Goal: Task Accomplishment & Management: Use online tool/utility

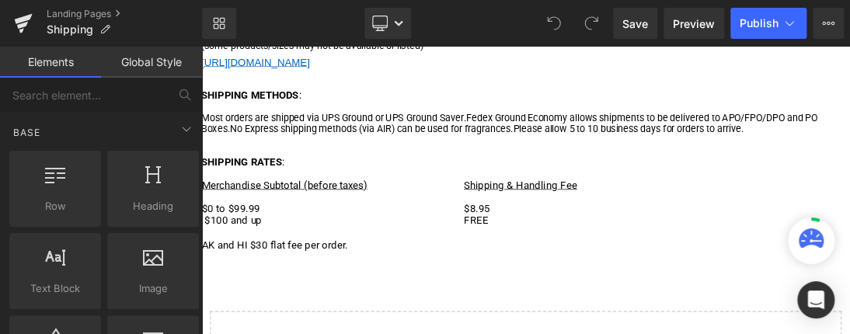
scroll to position [388, 0]
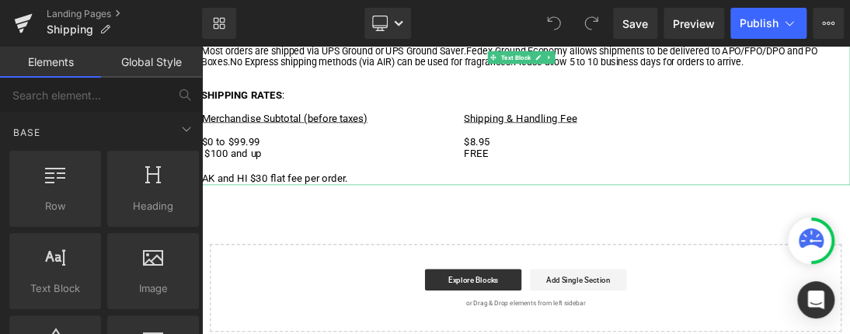
click at [325, 176] on td "Merchandise Subtotal (before taxes)" at bounding box center [391, 159] width 380 height 34
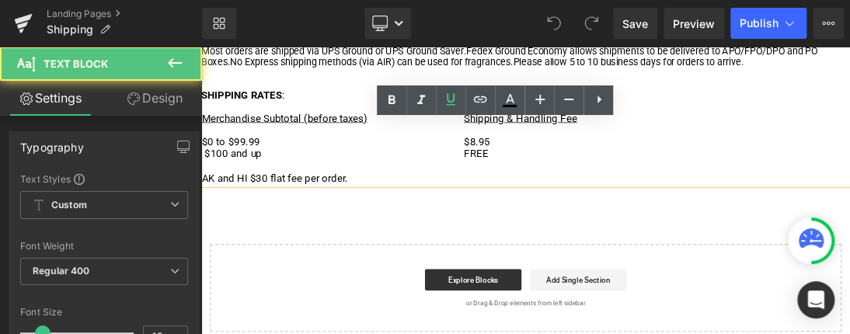
click at [334, 154] on span "Merchandise Subtotal (before taxes)" at bounding box center [322, 150] width 240 height 18
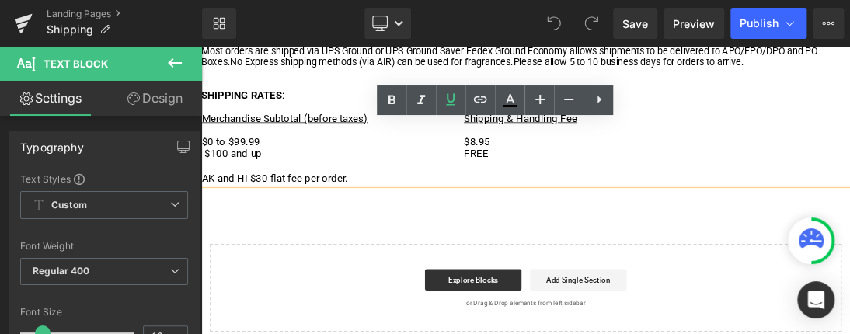
click at [300, 191] on td "$0 to $99.99" at bounding box center [391, 185] width 380 height 18
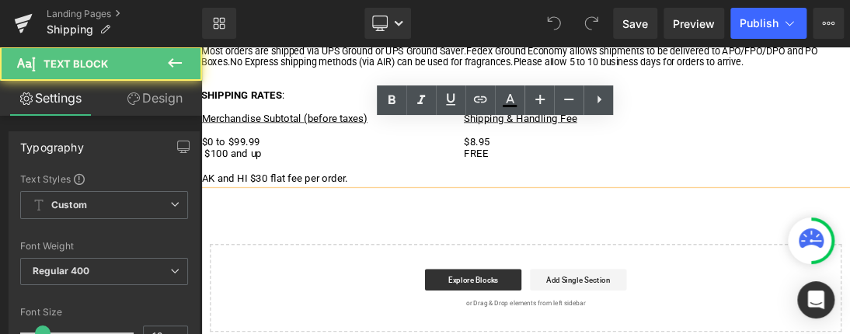
click at [610, 235] on td at bounding box center [861, 238] width 560 height 18
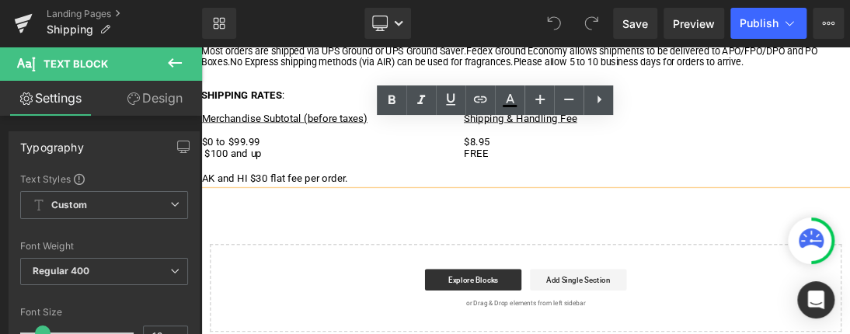
click at [644, 207] on td "FREE" at bounding box center [861, 202] width 560 height 18
click at [702, 247] on div "WHERE WE SHIP : At this time, [PERSON_NAME] Classic Fragrances ships only to lo…" at bounding box center [671, 41] width 940 height 412
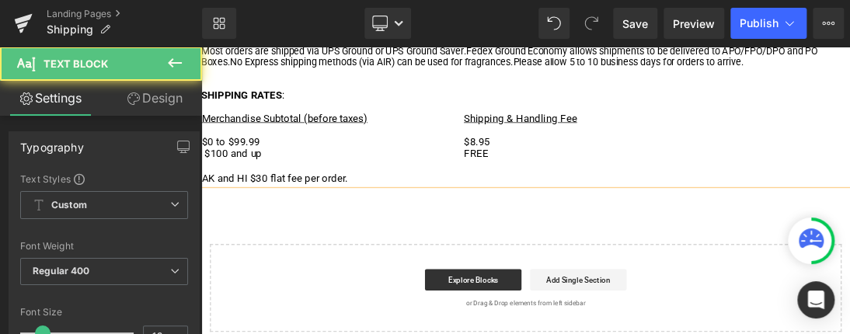
click at [712, 210] on td "FREE" at bounding box center [861, 202] width 560 height 18
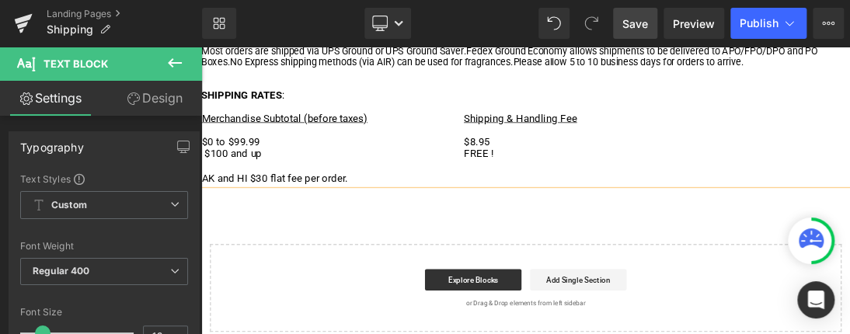
click at [646, 23] on span "Save" at bounding box center [635, 24] width 26 height 16
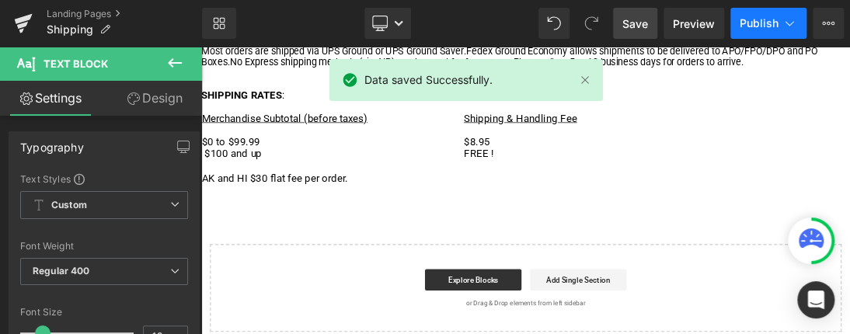
click at [764, 20] on span "Publish" at bounding box center [758, 23] width 39 height 12
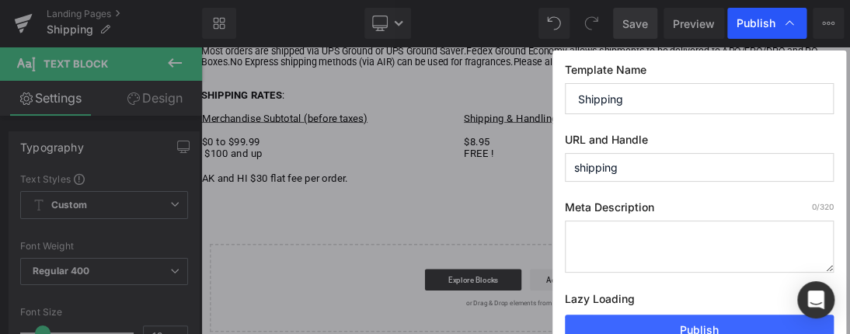
click at [758, 25] on span "Publish" at bounding box center [755, 23] width 39 height 14
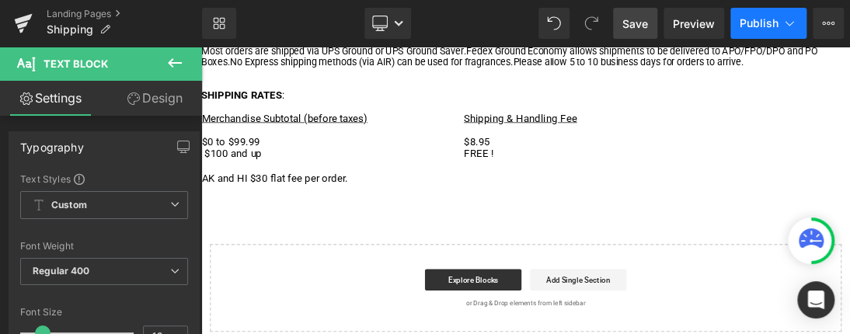
click at [781, 26] on icon at bounding box center [789, 24] width 16 height 16
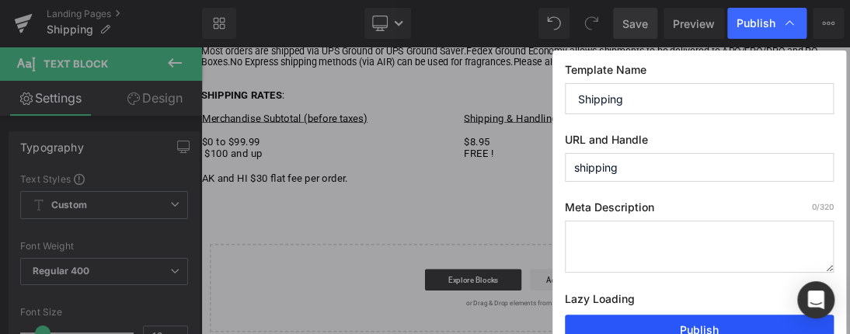
click at [693, 327] on button "Publish" at bounding box center [699, 330] width 269 height 31
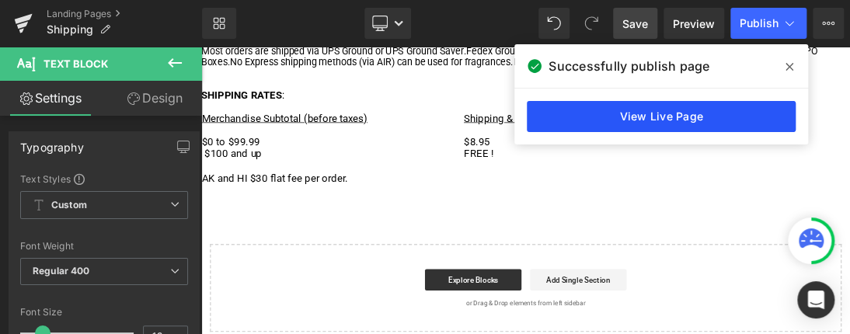
click at [662, 113] on link "View Live Page" at bounding box center [661, 116] width 269 height 31
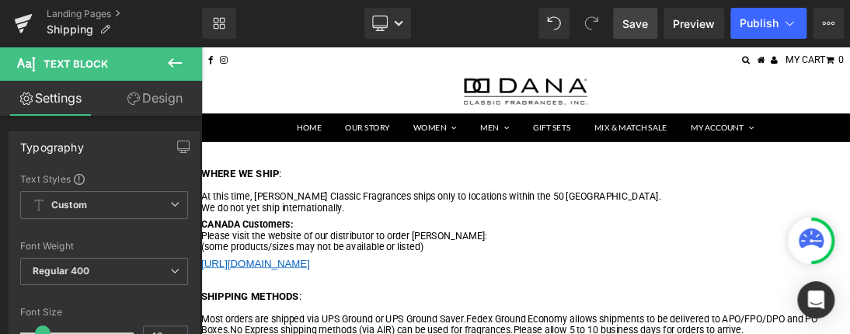
click at [638, 23] on span "Save" at bounding box center [635, 24] width 26 height 16
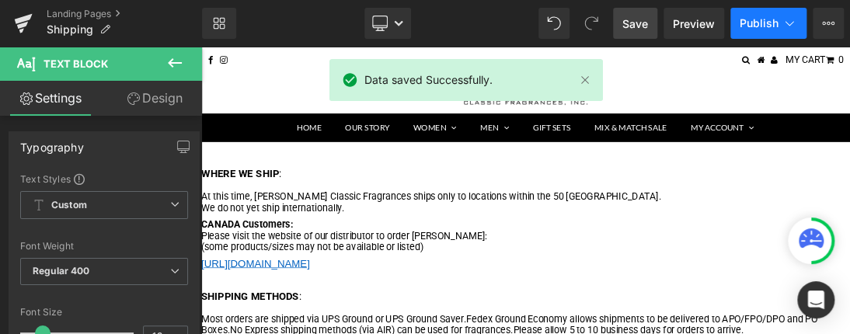
click at [751, 23] on span "Publish" at bounding box center [758, 23] width 39 height 12
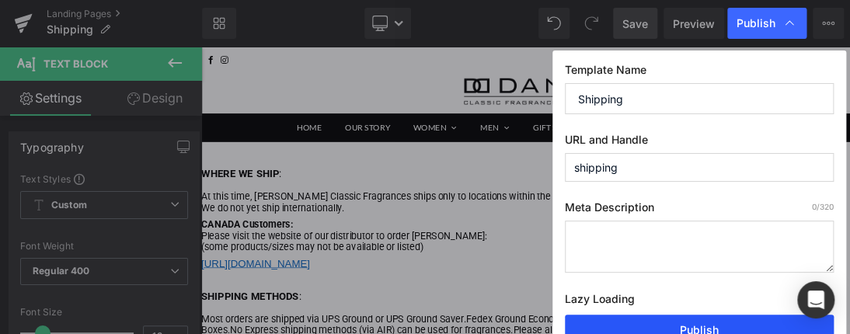
click at [696, 325] on button "Publish" at bounding box center [699, 330] width 269 height 31
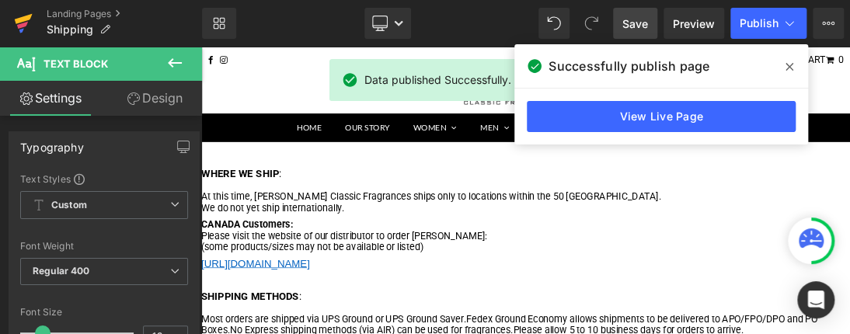
click at [20, 19] on icon at bounding box center [24, 19] width 18 height 10
